Goal: Information Seeking & Learning: Learn about a topic

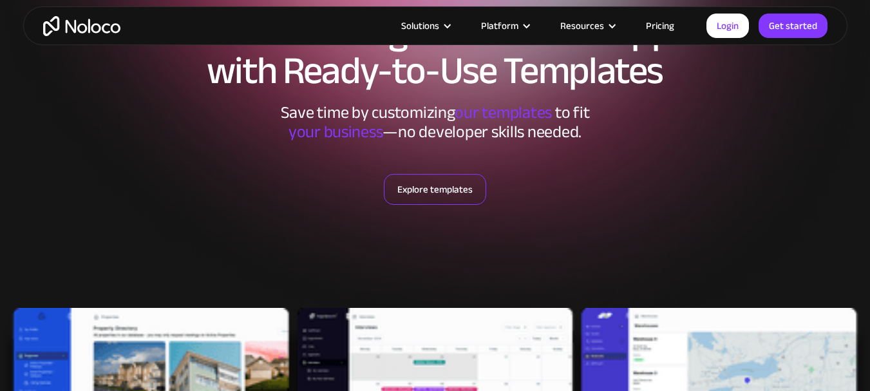
click at [449, 189] on link "Explore templates" at bounding box center [435, 189] width 102 height 31
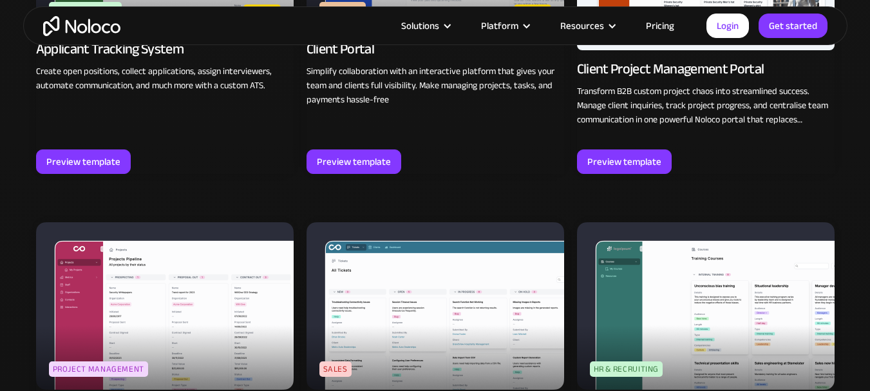
scroll to position [1124, 0]
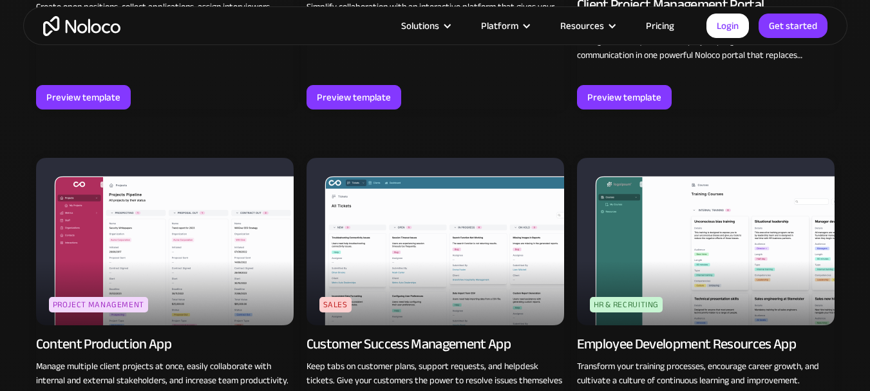
click at [217, 250] on img at bounding box center [164, 241] width 257 height 167
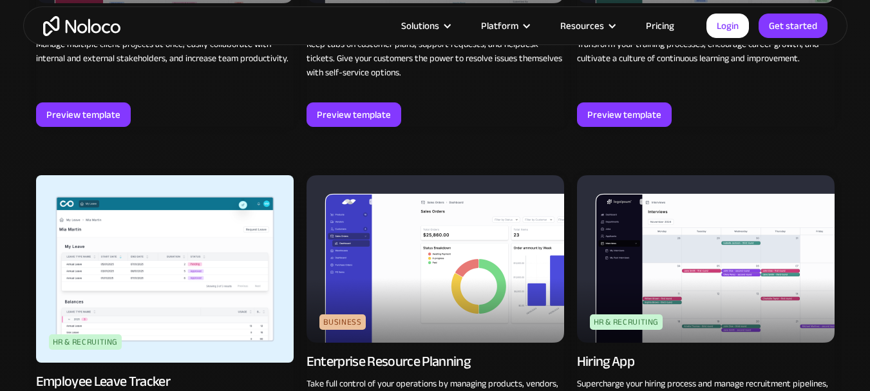
scroll to position [1510, 0]
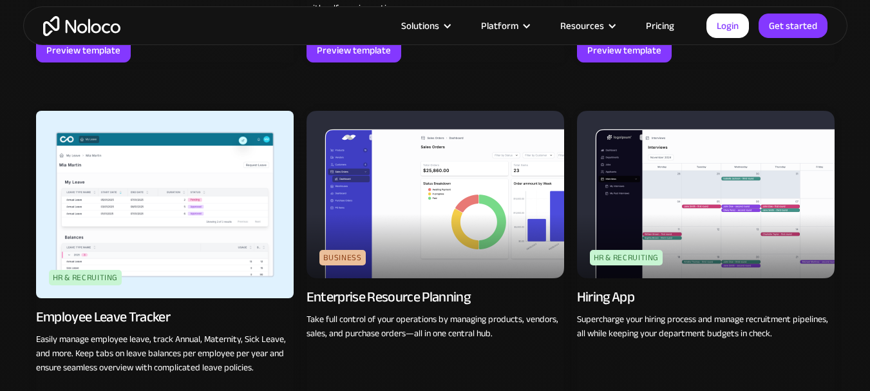
click at [453, 230] on img at bounding box center [434, 194] width 257 height 167
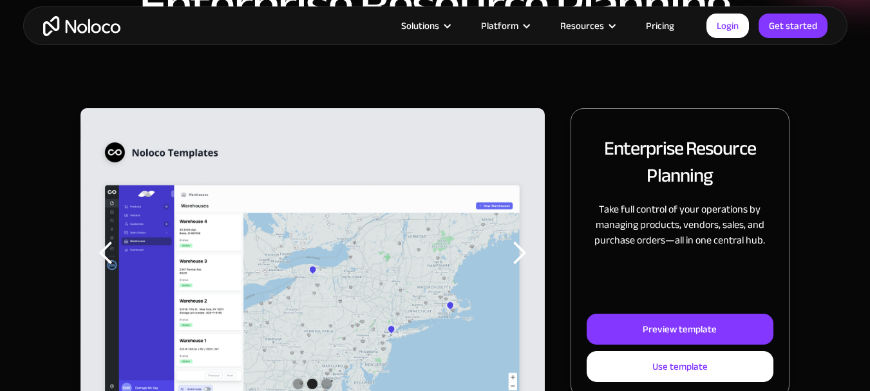
scroll to position [193, 0]
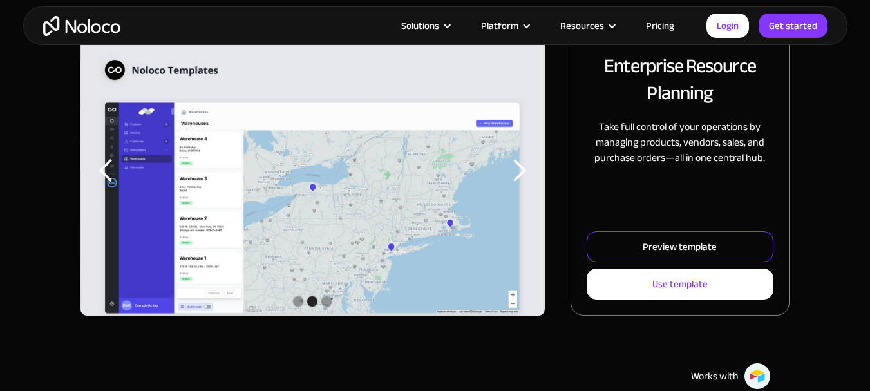
click at [696, 247] on div "Preview template" at bounding box center [679, 246] width 74 height 17
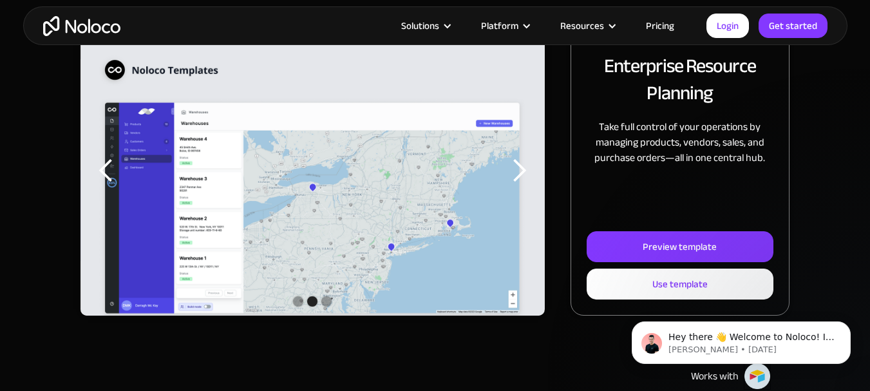
scroll to position [0, 0]
